Goal: Transaction & Acquisition: Purchase product/service

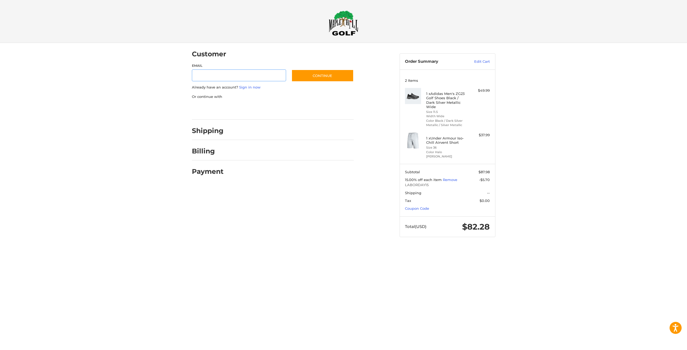
click at [223, 76] on input "Email" at bounding box center [239, 75] width 94 height 12
type input "**********"
click at [314, 72] on button "Continue" at bounding box center [322, 75] width 62 height 12
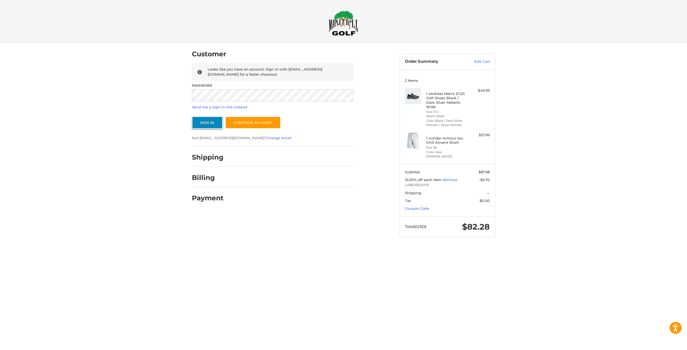
click at [209, 128] on button "Sign In" at bounding box center [207, 122] width 31 height 12
click at [192, 116] on button "Sign In" at bounding box center [207, 122] width 31 height 12
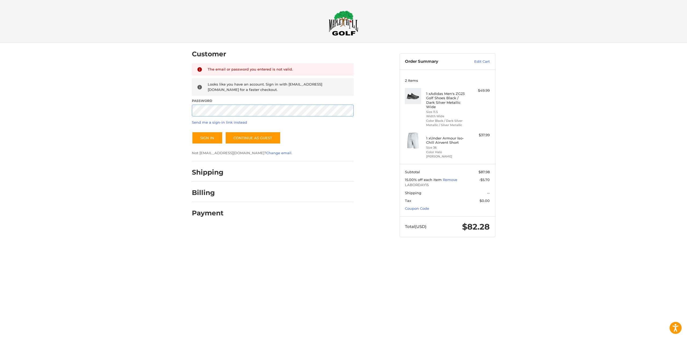
click at [192, 132] on button "Sign In" at bounding box center [207, 138] width 31 height 12
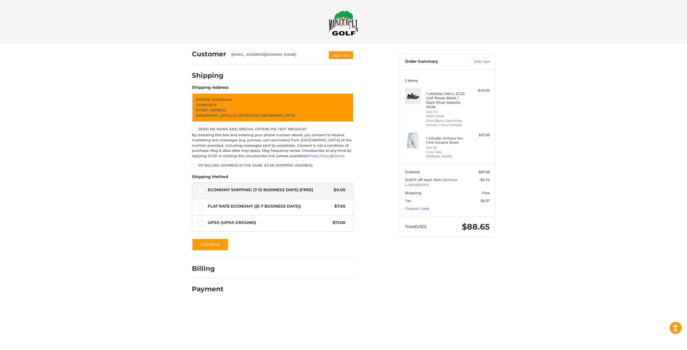
click at [338, 21] on img at bounding box center [343, 22] width 29 height 25
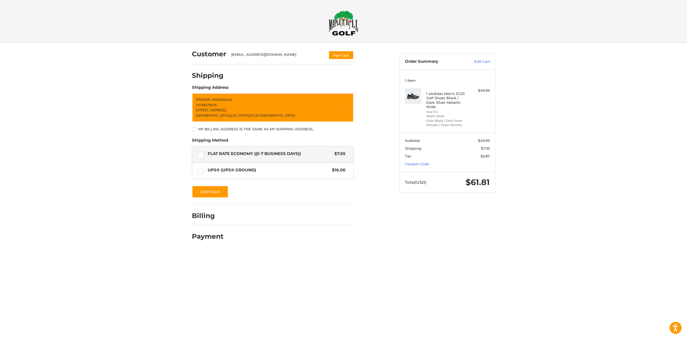
click at [349, 32] on img at bounding box center [343, 22] width 29 height 25
